Goal: Task Accomplishment & Management: Manage account settings

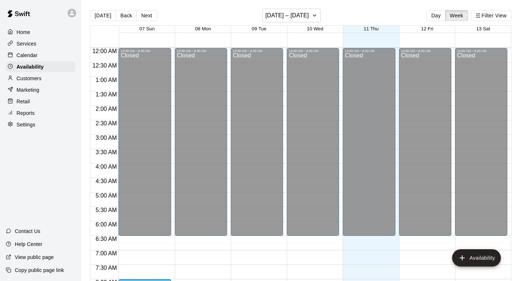
scroll to position [420, 0]
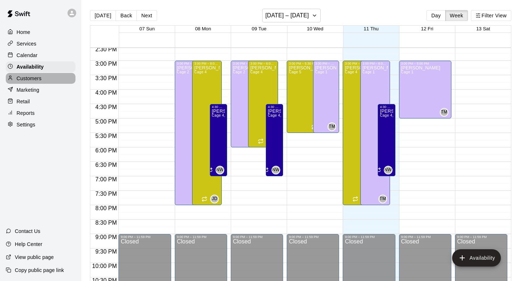
click at [31, 79] on p "Customers" at bounding box center [29, 78] width 25 height 7
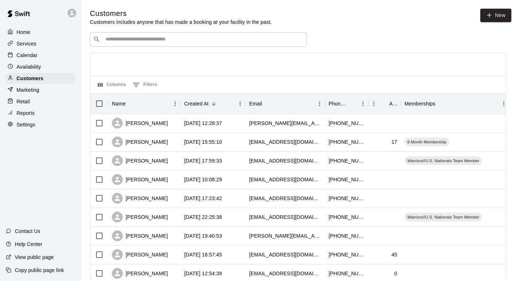
click at [133, 44] on div "​ ​" at bounding box center [198, 39] width 216 height 14
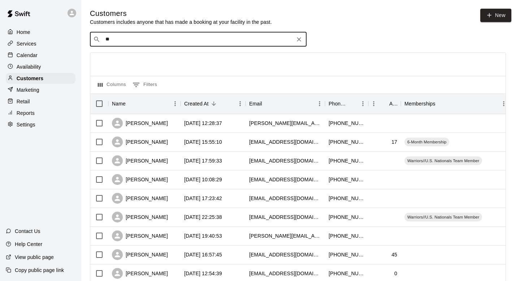
type input "***"
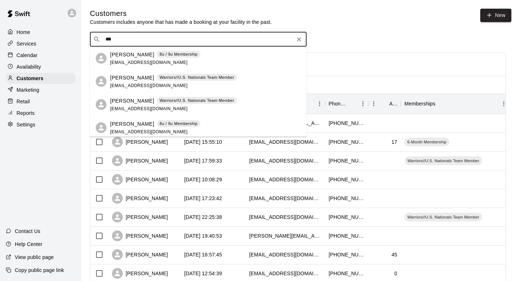
click at [114, 80] on p "[PERSON_NAME]" at bounding box center [132, 78] width 44 height 8
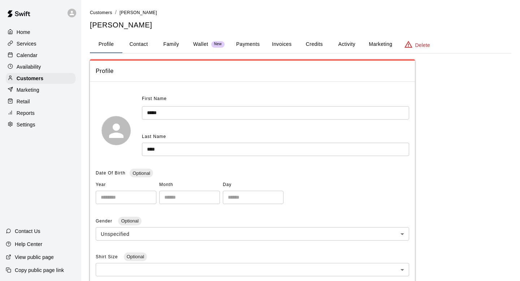
click at [277, 47] on button "Invoices" at bounding box center [281, 44] width 32 height 17
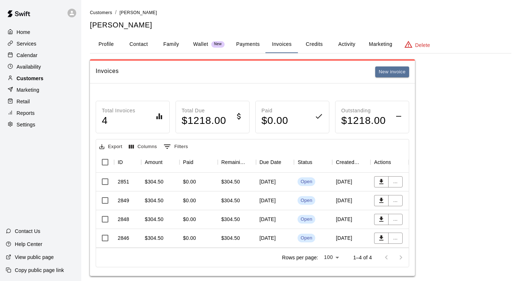
click at [36, 78] on p "Customers" at bounding box center [30, 78] width 27 height 7
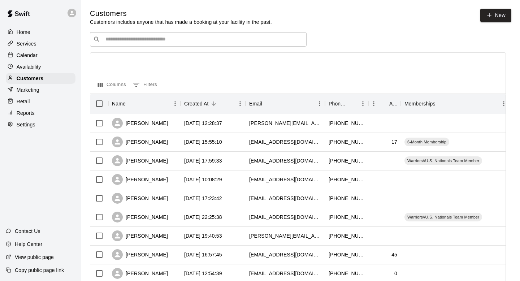
click at [184, 36] on input "Search customers by name or email" at bounding box center [203, 39] width 200 height 7
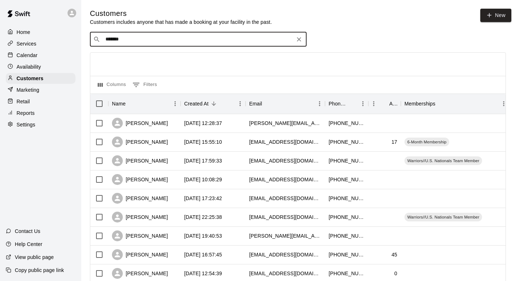
type input "*******"
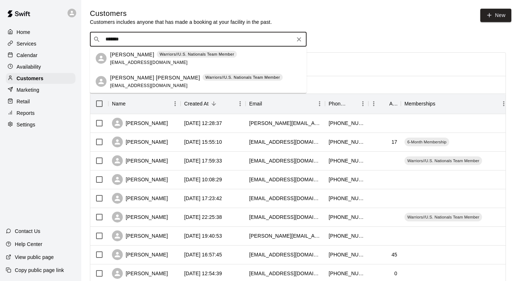
drag, startPoint x: 146, startPoint y: 50, endPoint x: 140, endPoint y: 66, distance: 17.5
click at [140, 66] on div "[PERSON_NAME] Warriors//U.S. Nationals Team Member [EMAIL_ADDRESS][DOMAIN_NAME]" at bounding box center [198, 58] width 216 height 23
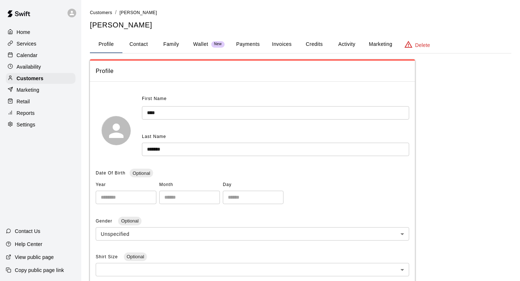
click at [278, 47] on button "Invoices" at bounding box center [281, 44] width 32 height 17
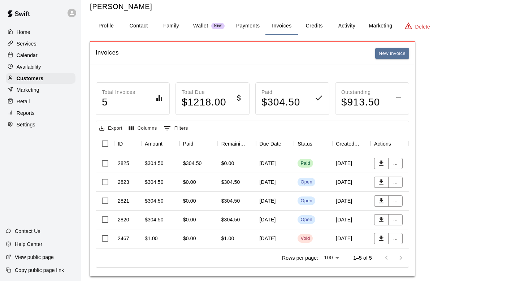
scroll to position [19, 0]
click at [229, 186] on div "$304.50" at bounding box center [237, 181] width 38 height 19
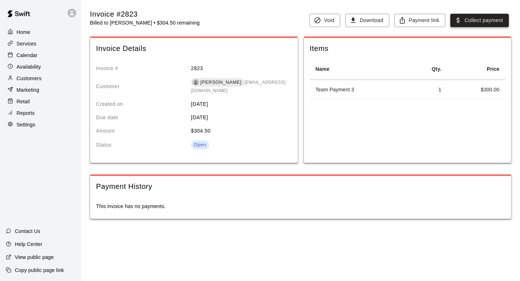
click at [489, 19] on button "Collect payment" at bounding box center [479, 20] width 58 height 13
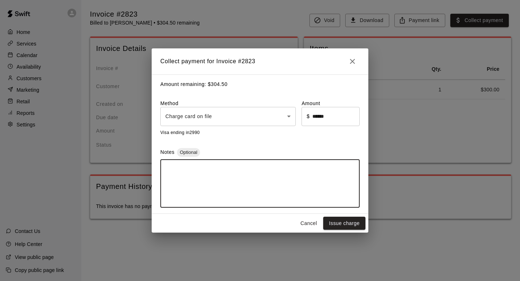
click at [215, 183] on textarea at bounding box center [259, 183] width 189 height 36
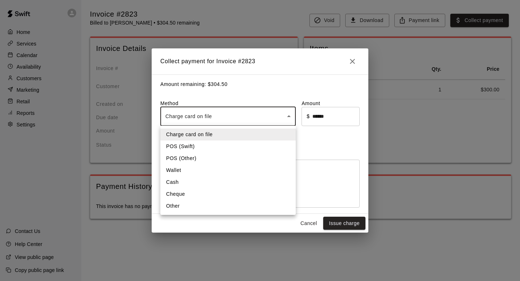
click at [242, 111] on body "Home Services Calendar Availability Customers Marketing Retail Reports Settings…" at bounding box center [260, 116] width 520 height 233
click at [207, 205] on li "Other" at bounding box center [227, 206] width 135 height 12
type input "*****"
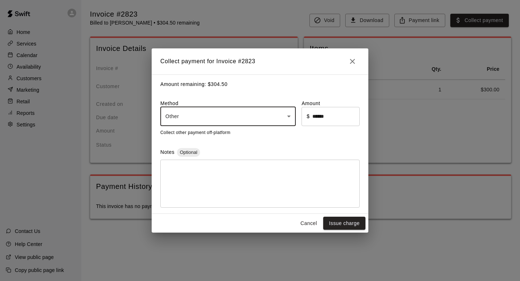
click at [214, 185] on textarea at bounding box center [259, 183] width 189 height 36
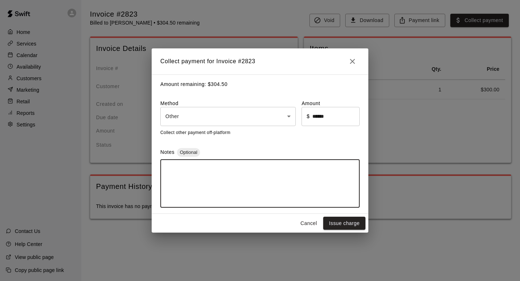
click at [210, 114] on body "Home Services Calendar Availability Customers Marketing Retail Reports Settings…" at bounding box center [260, 116] width 520 height 233
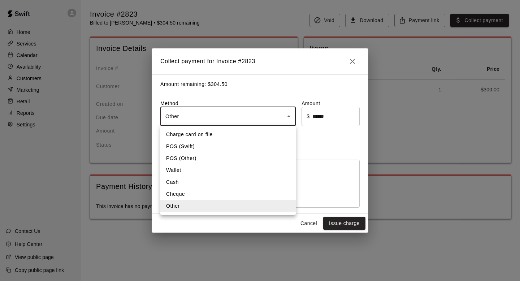
click at [197, 210] on li "Other" at bounding box center [227, 206] width 135 height 12
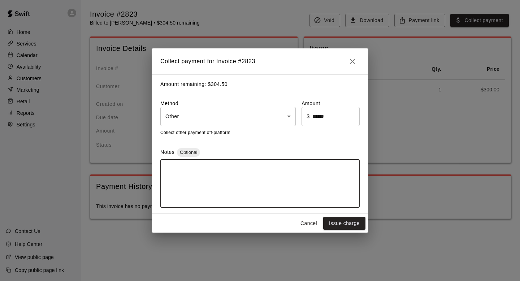
click at [198, 187] on textarea at bounding box center [259, 183] width 189 height 36
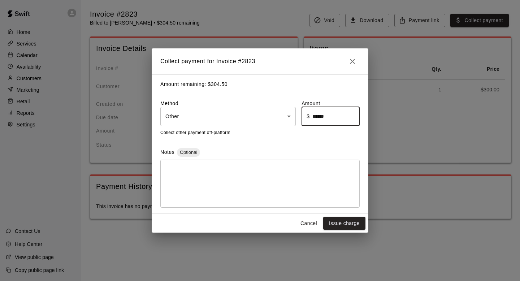
click at [342, 114] on input "******" at bounding box center [335, 116] width 47 height 19
type input "******"
click at [315, 162] on div "* ​" at bounding box center [259, 183] width 199 height 48
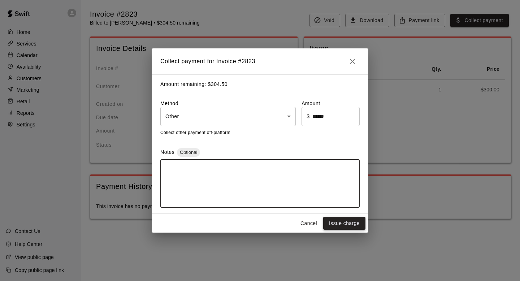
click at [336, 219] on button "Issue charge" at bounding box center [344, 222] width 42 height 13
